Goal: Task Accomplishment & Management: Use online tool/utility

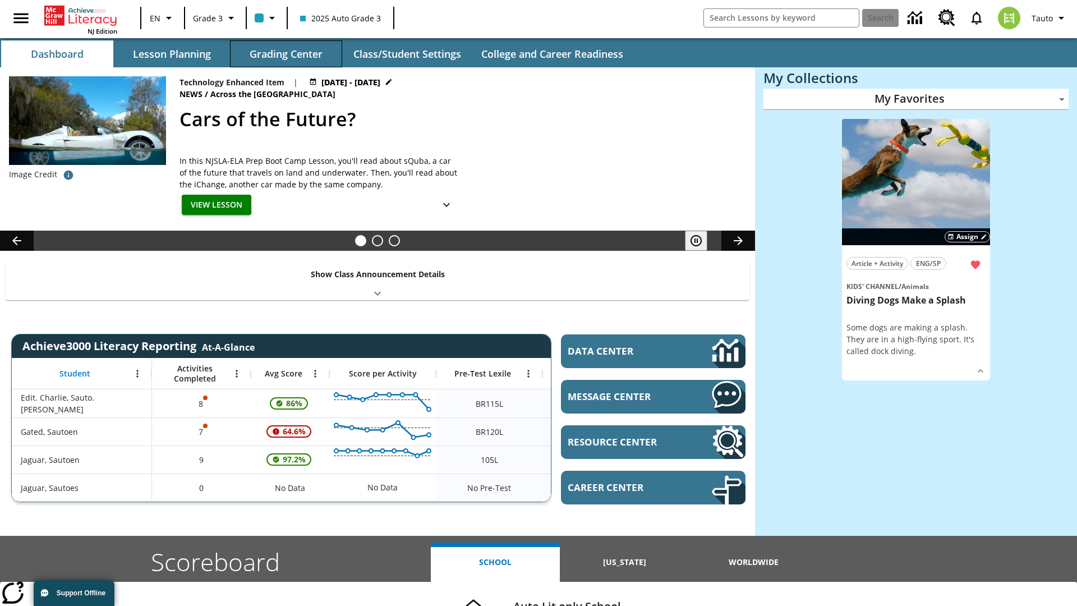
click at [286, 54] on button "Grading Center" at bounding box center [286, 53] width 112 height 27
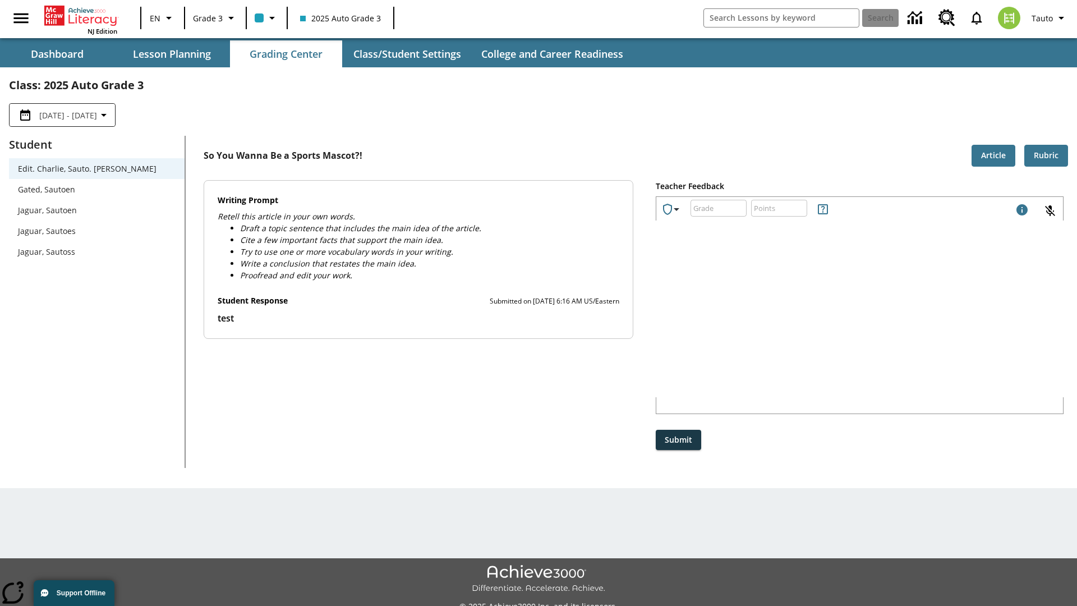
click at [96, 210] on span "Jaguar, Sautoen" at bounding box center [97, 210] width 158 height 12
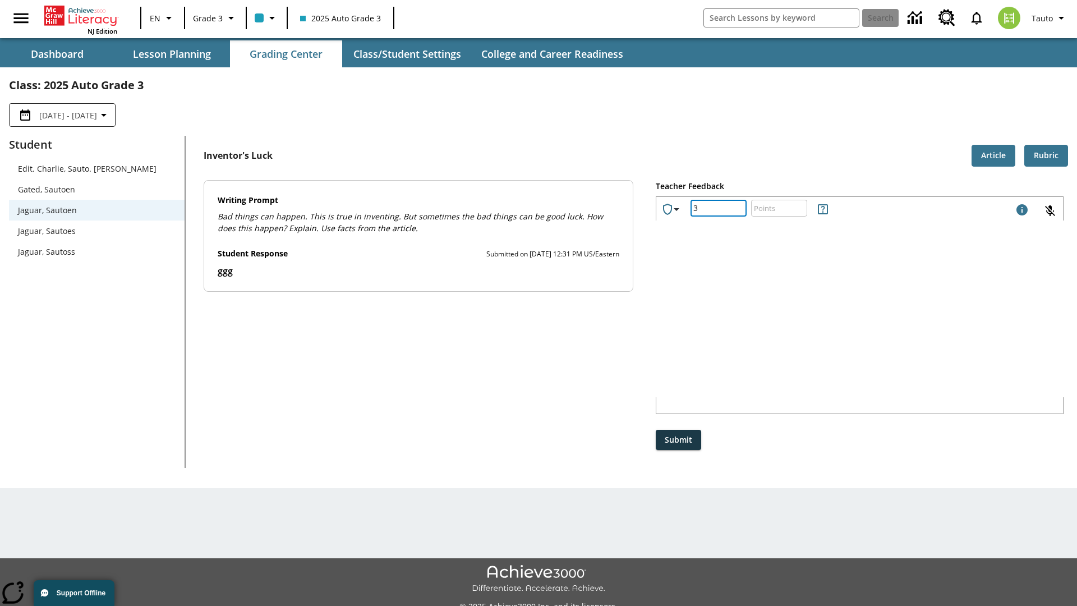
type input "3"
type input "10"
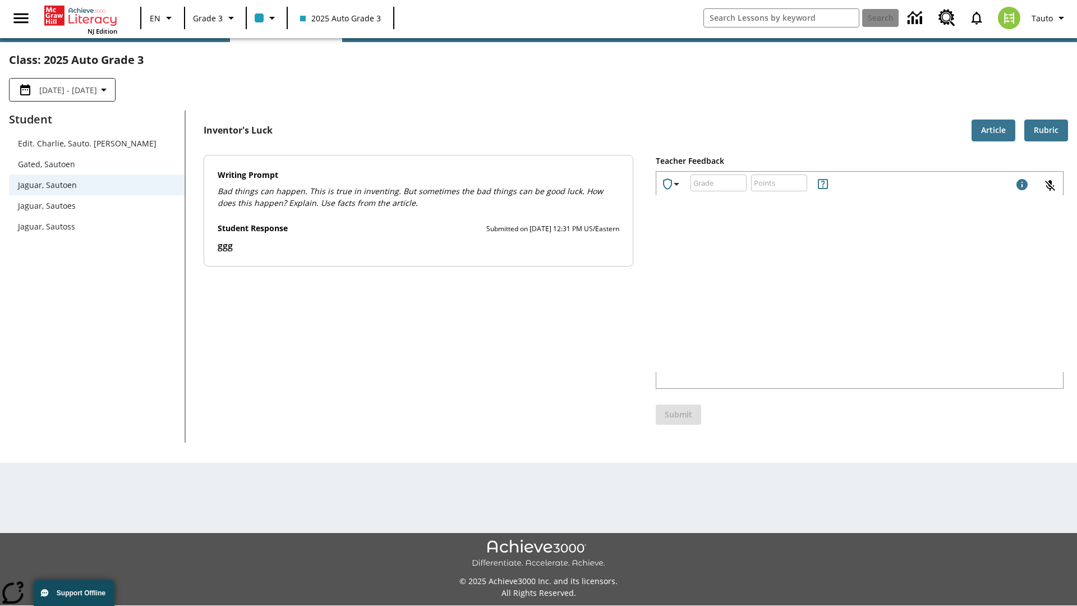
click at [820, 299] on p "Type your response here." at bounding box center [740, 298] width 159 height 10
